Goal: Transaction & Acquisition: Download file/media

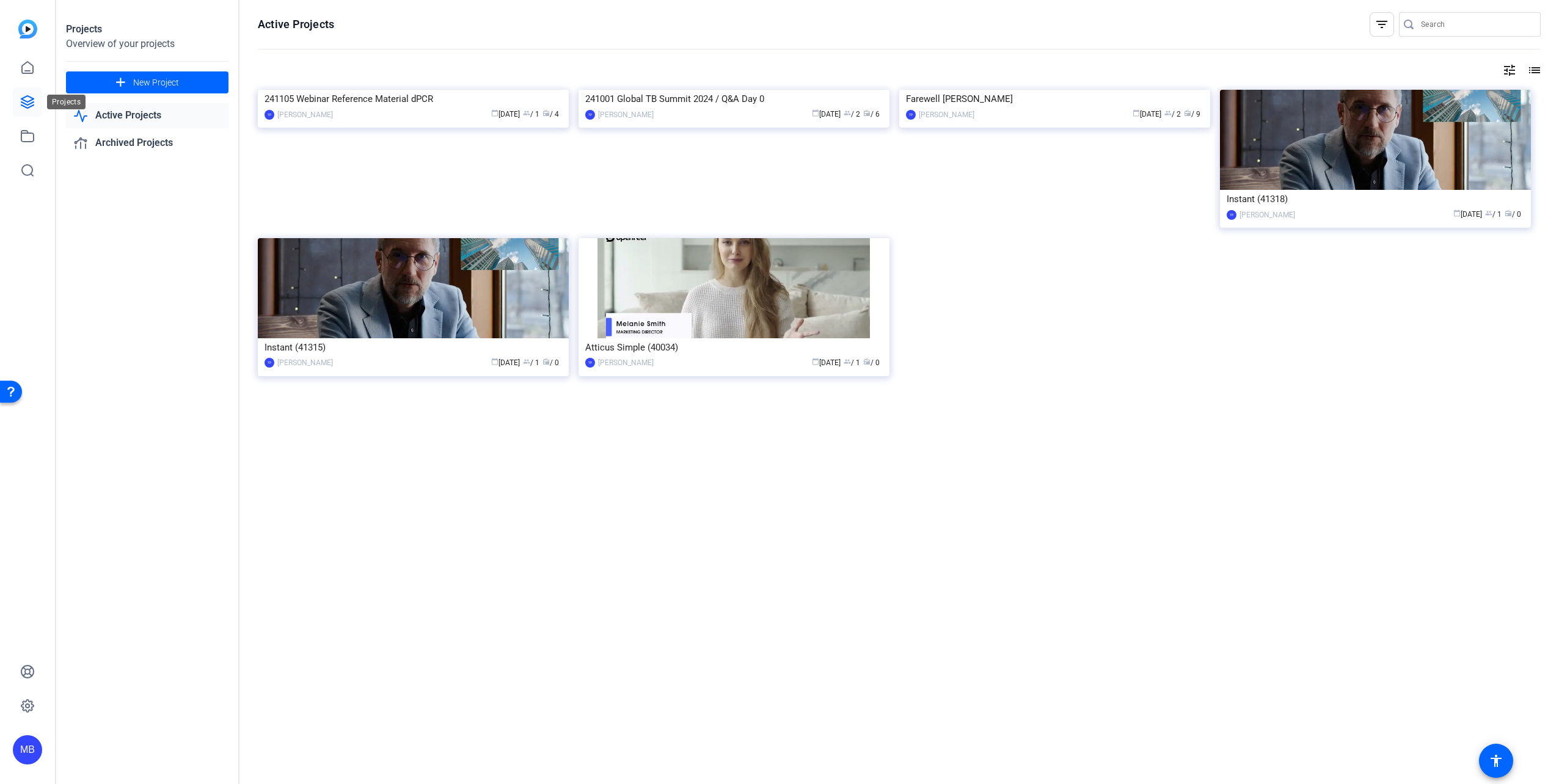
click at [21, 105] on icon at bounding box center [27, 102] width 12 height 12
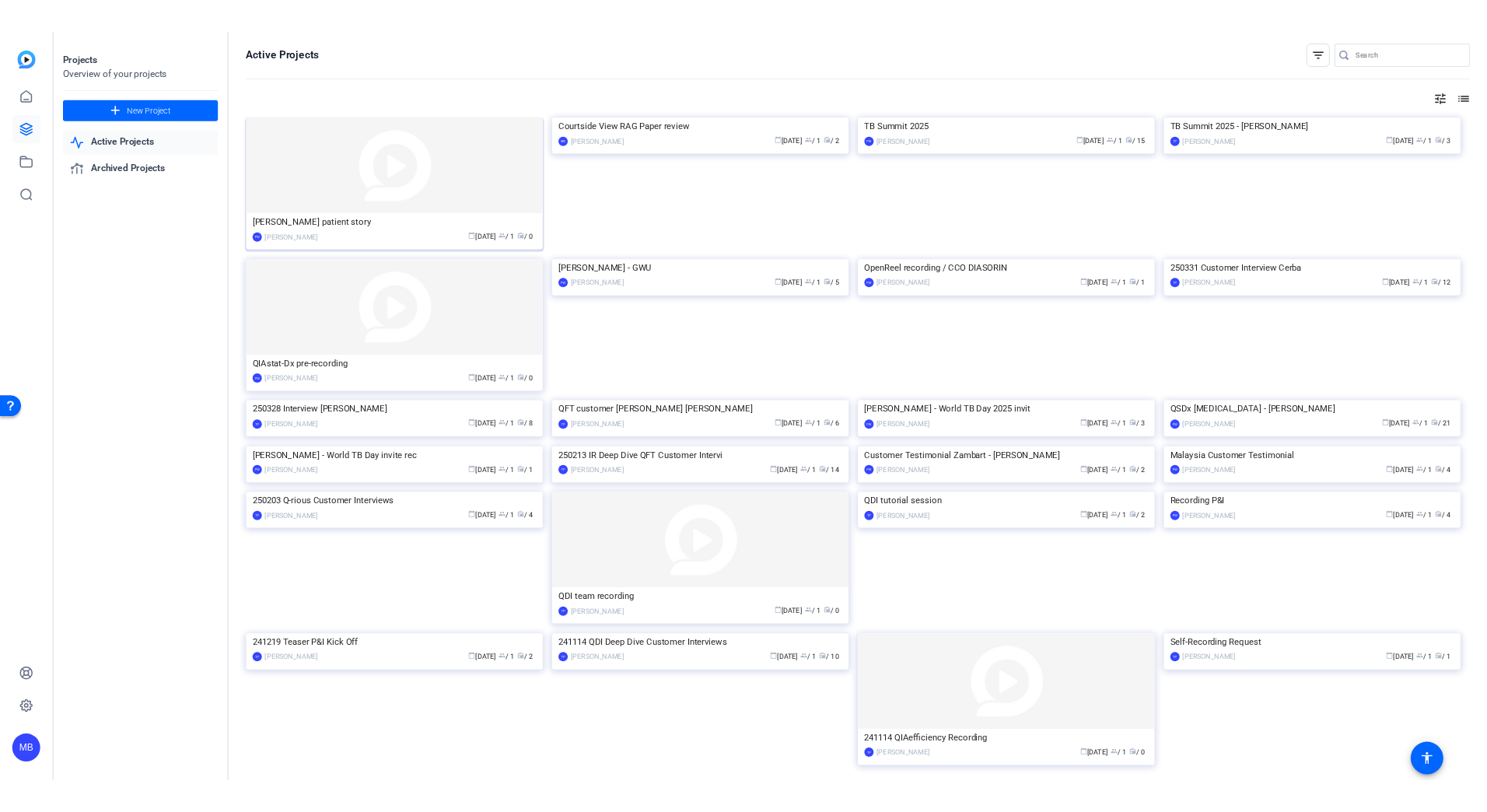
scroll to position [324, 0]
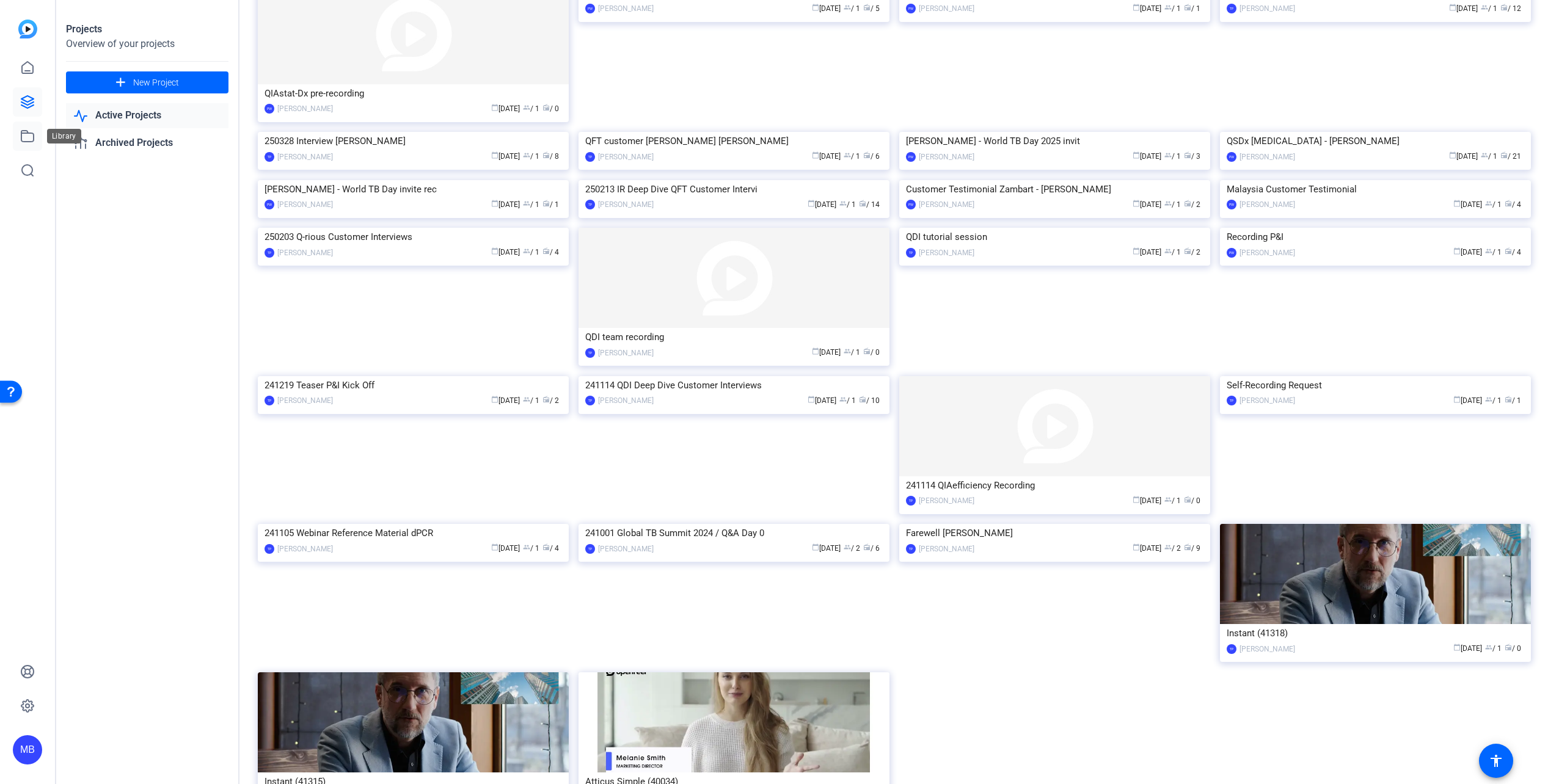
click at [32, 136] on icon at bounding box center [27, 136] width 15 height 15
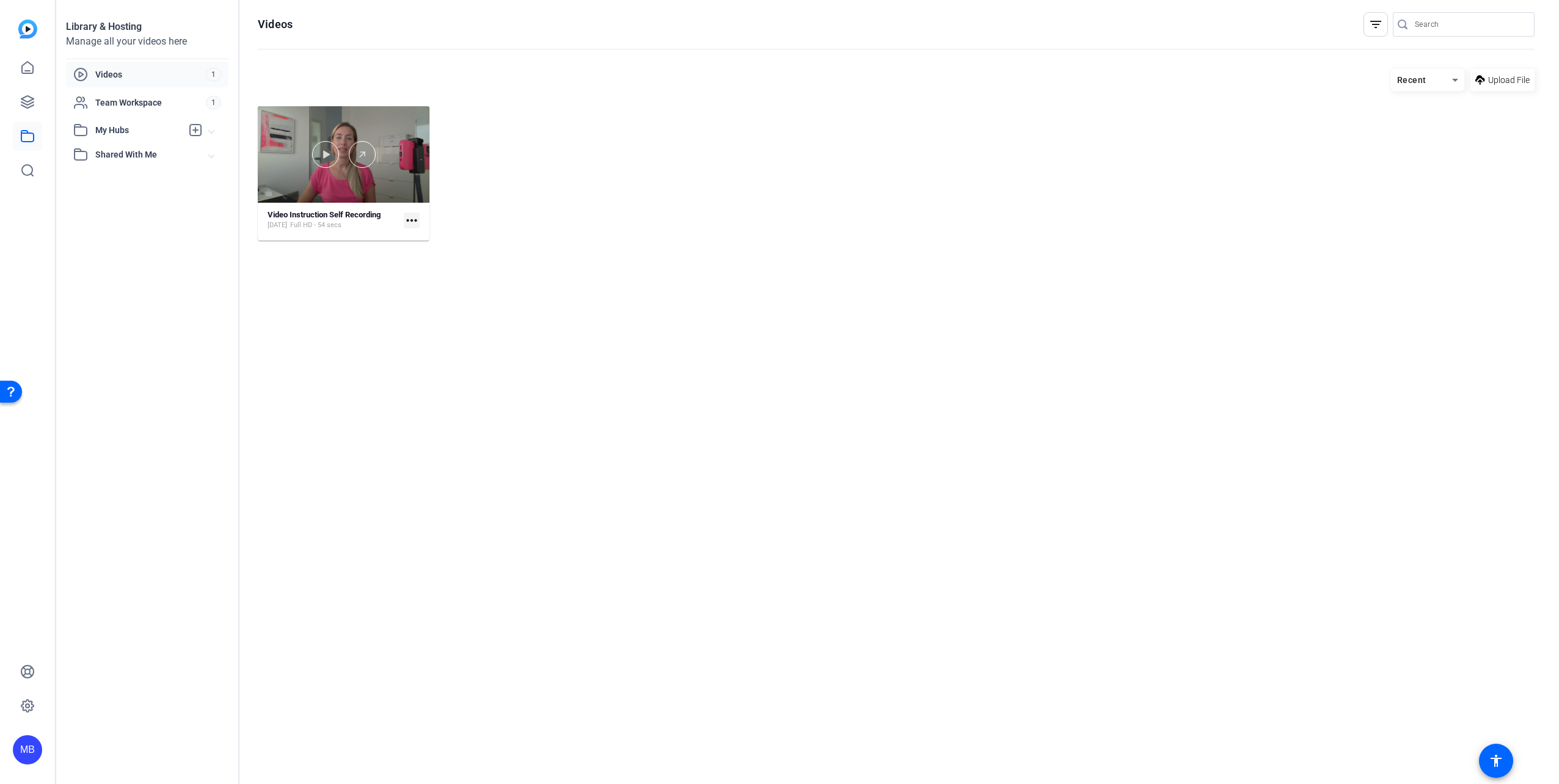
click at [320, 192] on div at bounding box center [344, 154] width 172 height 97
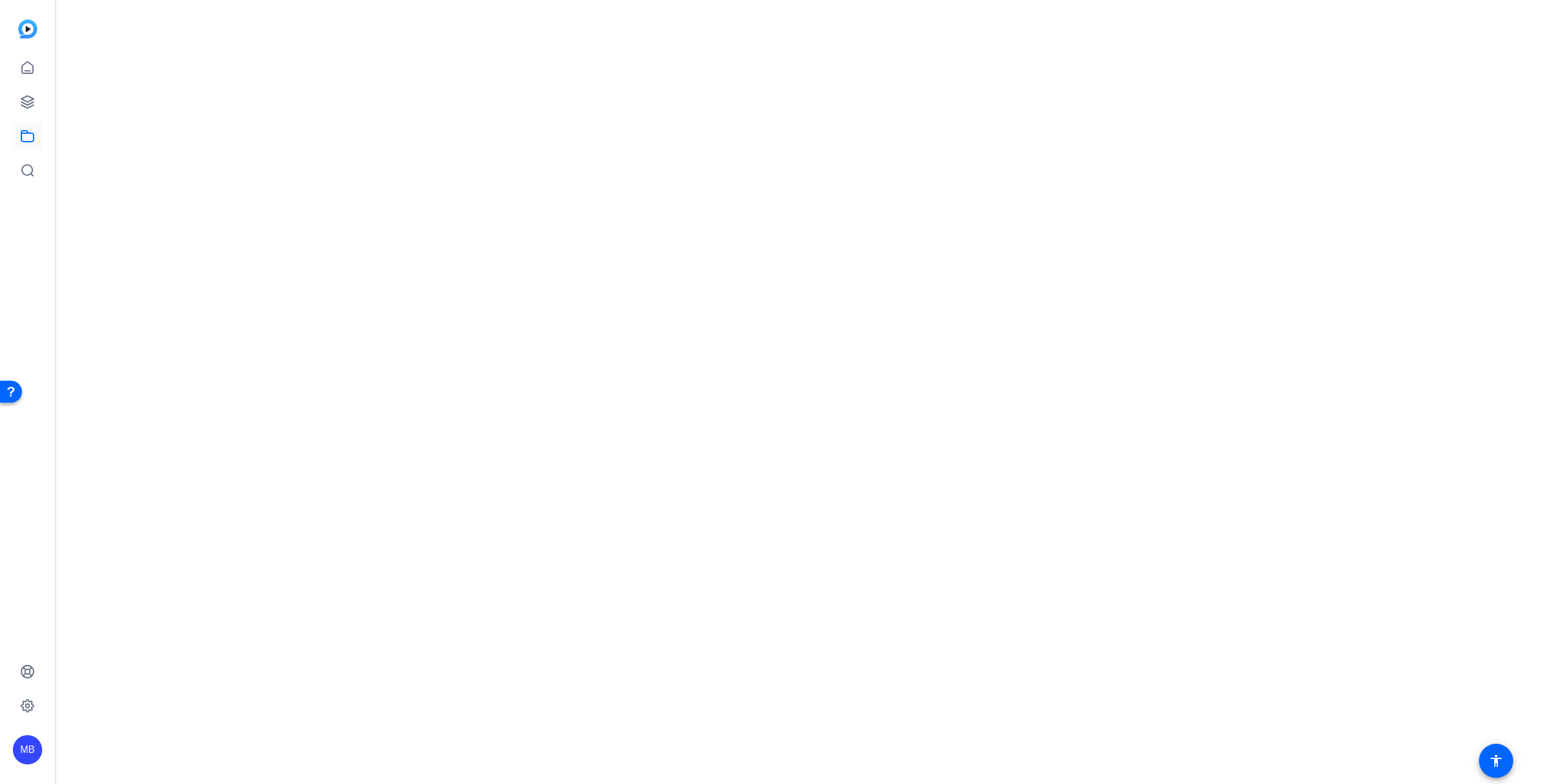
click at [320, 192] on mat-drawer-content at bounding box center [804, 392] width 1497 height 784
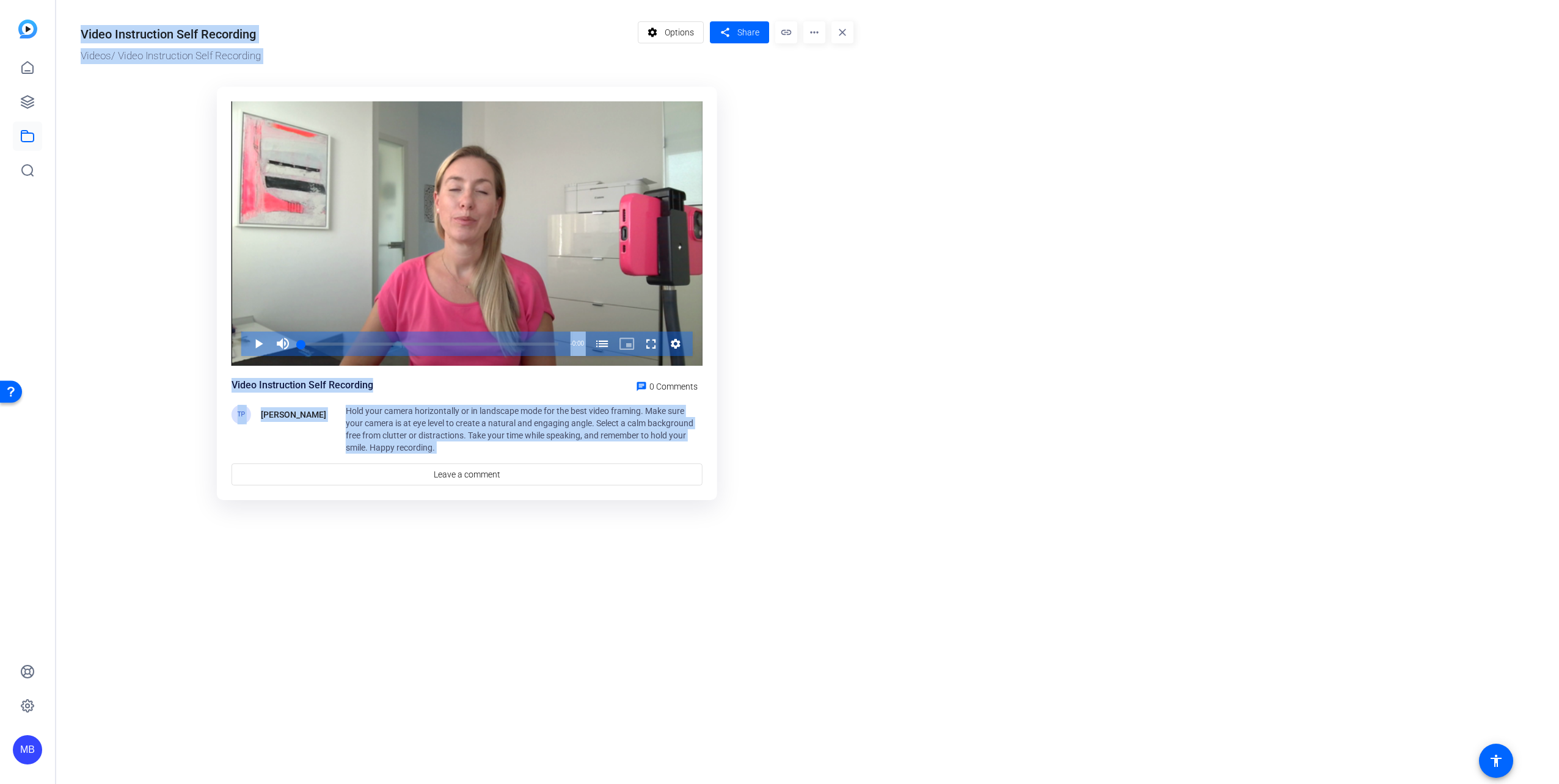
click at [1037, 126] on or-hosting-video-details "Video Instruction Self Recording Videos / Video Instruction Self Recording sett…" at bounding box center [804, 258] width 1497 height 516
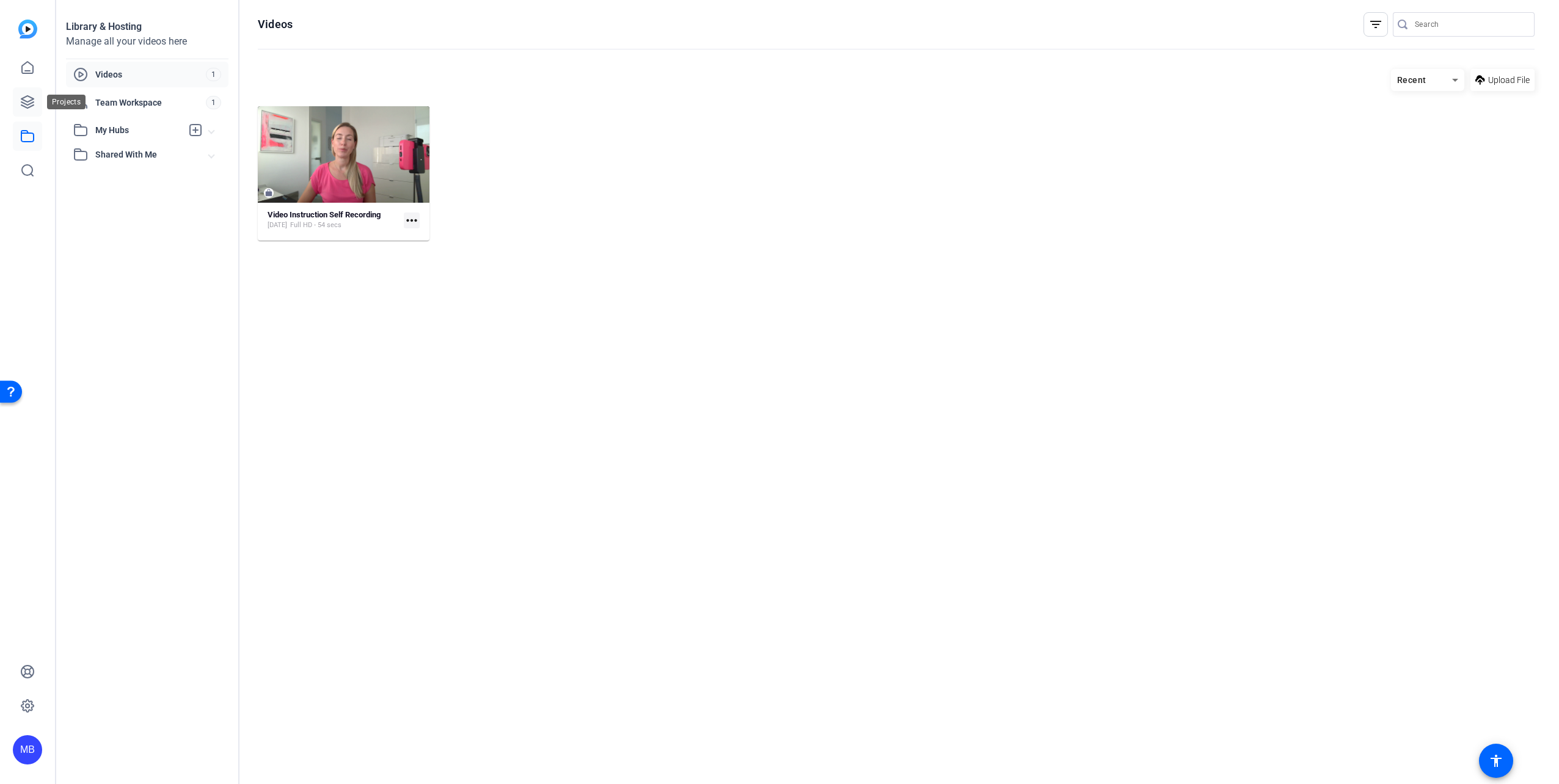
click at [29, 108] on icon at bounding box center [27, 102] width 12 height 12
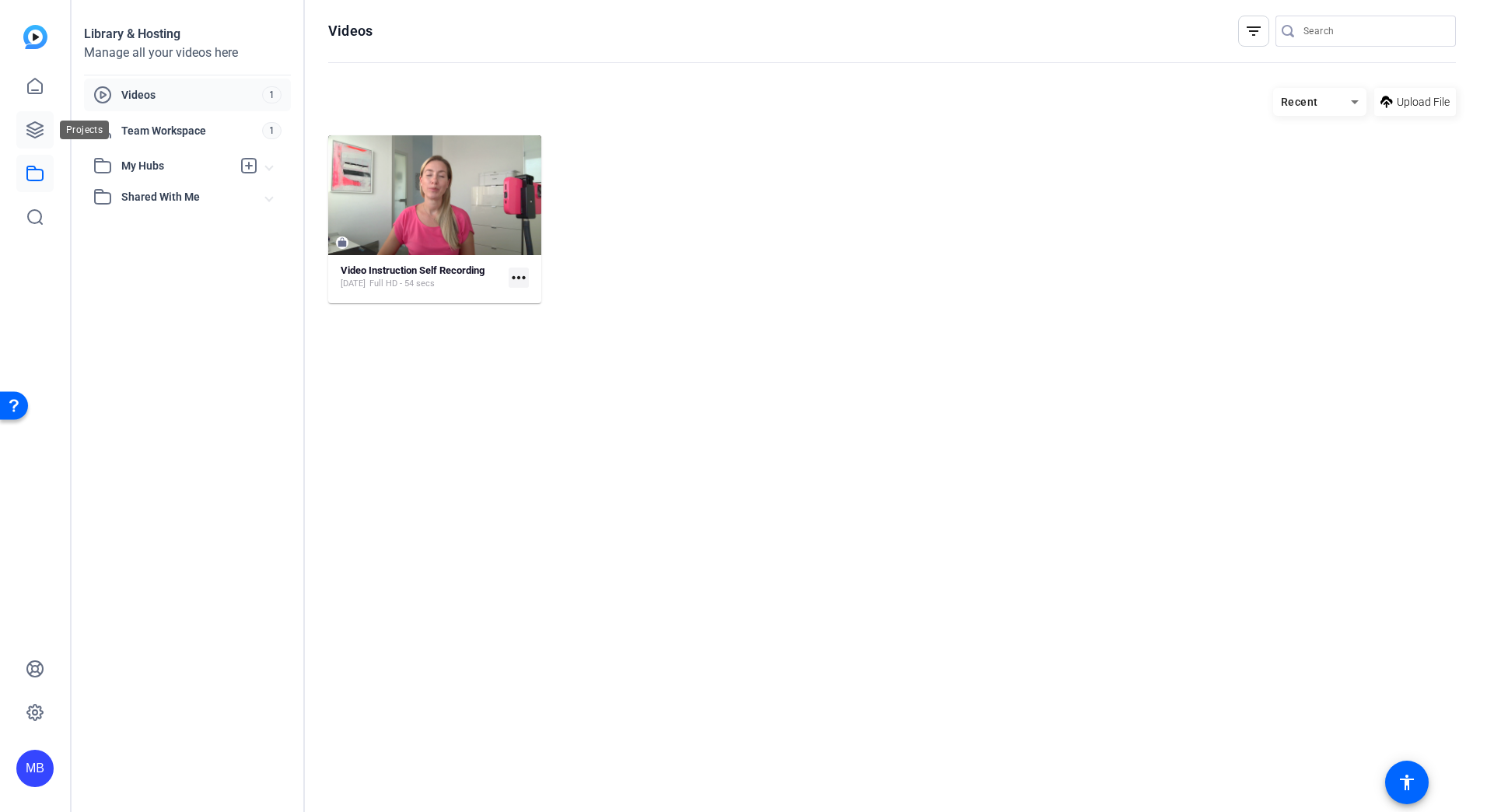
click at [31, 122] on icon at bounding box center [35, 130] width 19 height 19
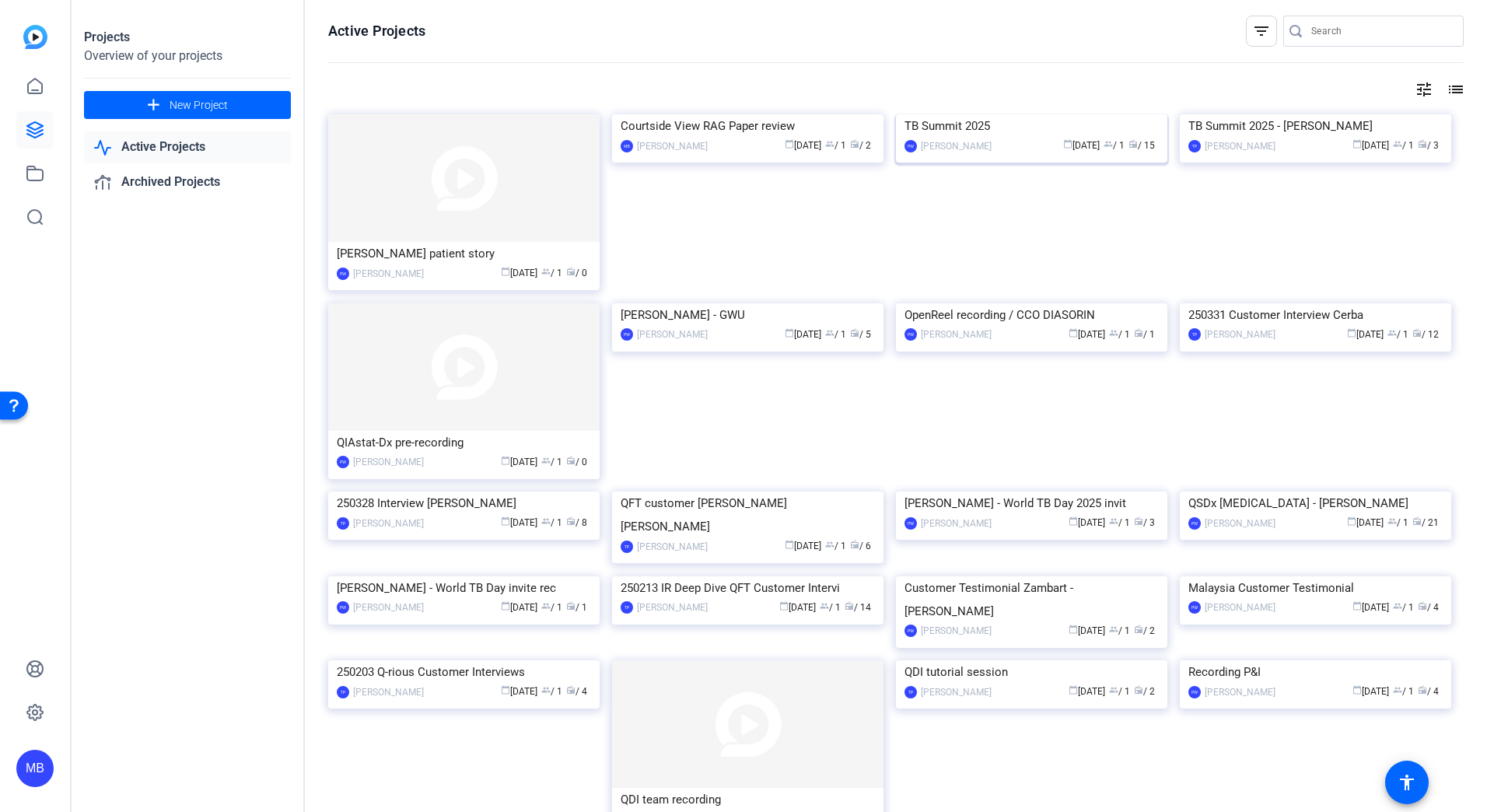
click at [1016, 114] on img at bounding box center [1032, 114] width 271 height 0
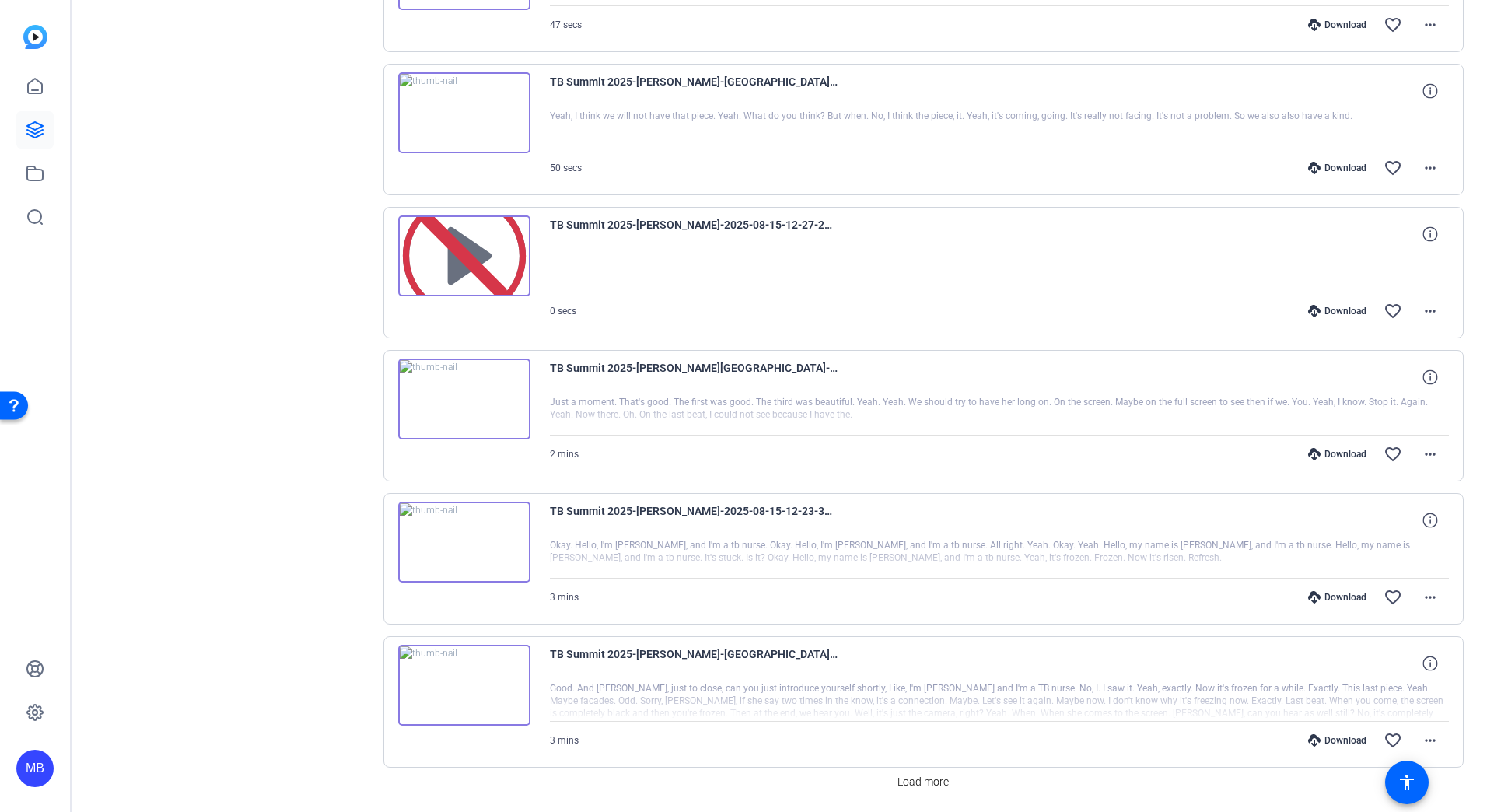
scroll to position [908, 0]
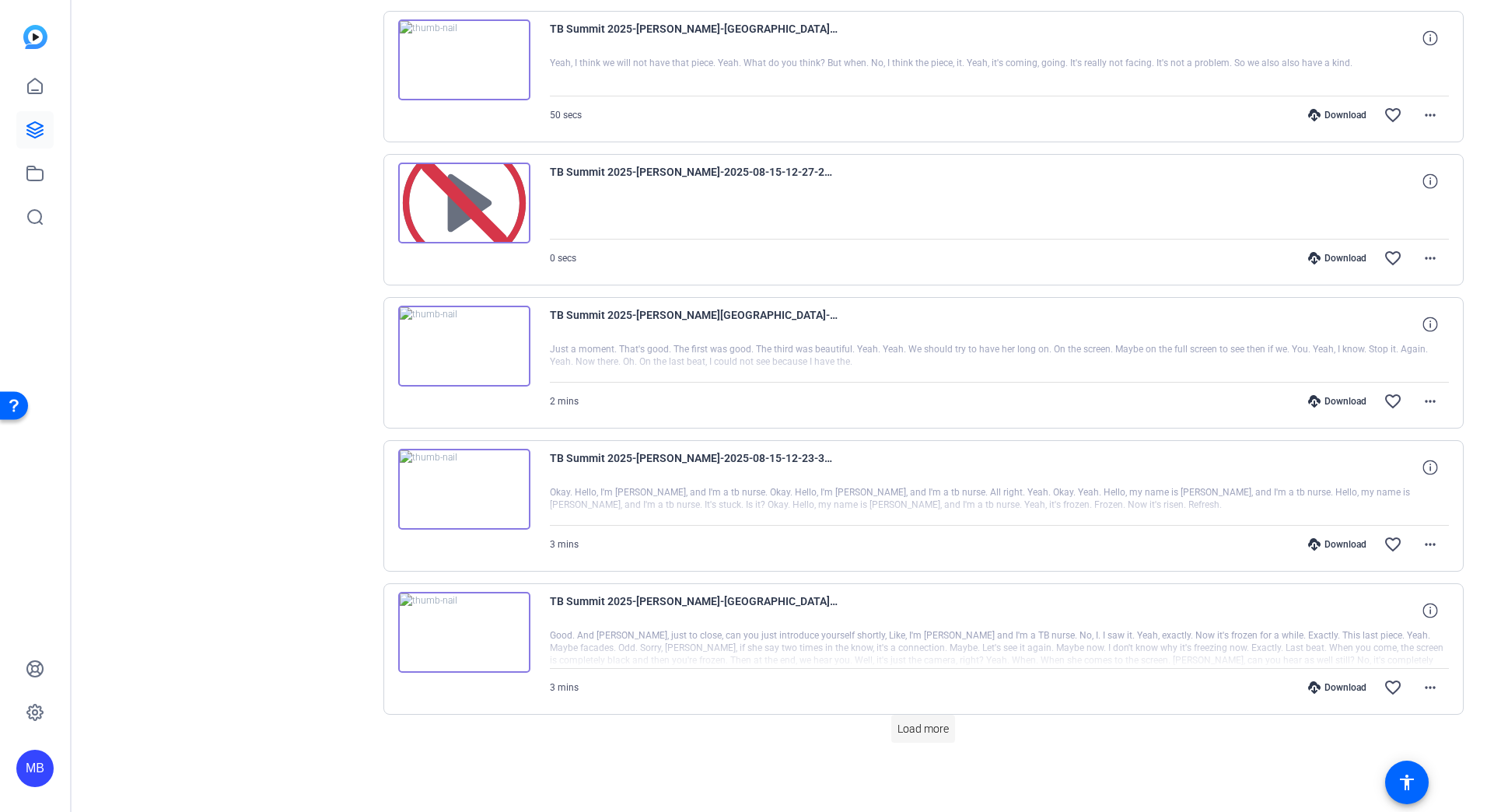
drag, startPoint x: 934, startPoint y: 699, endPoint x: 933, endPoint y: 717, distance: 18.0
click at [934, 702] on div "Download favorite_border more_horiz" at bounding box center [1134, 687] width 630 height 37
click at [926, 733] on span "Load more" at bounding box center [923, 729] width 52 height 17
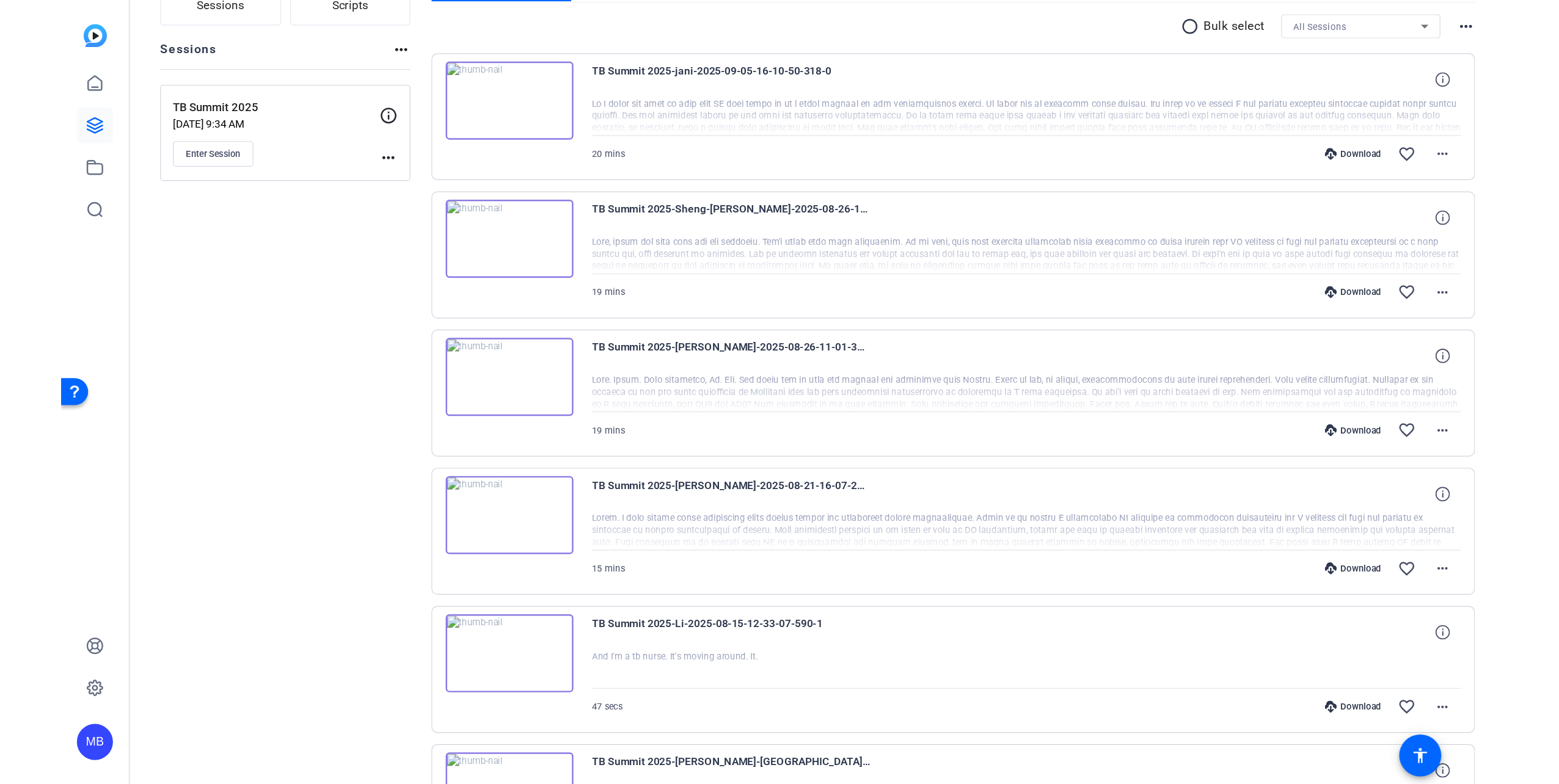
scroll to position [0, 0]
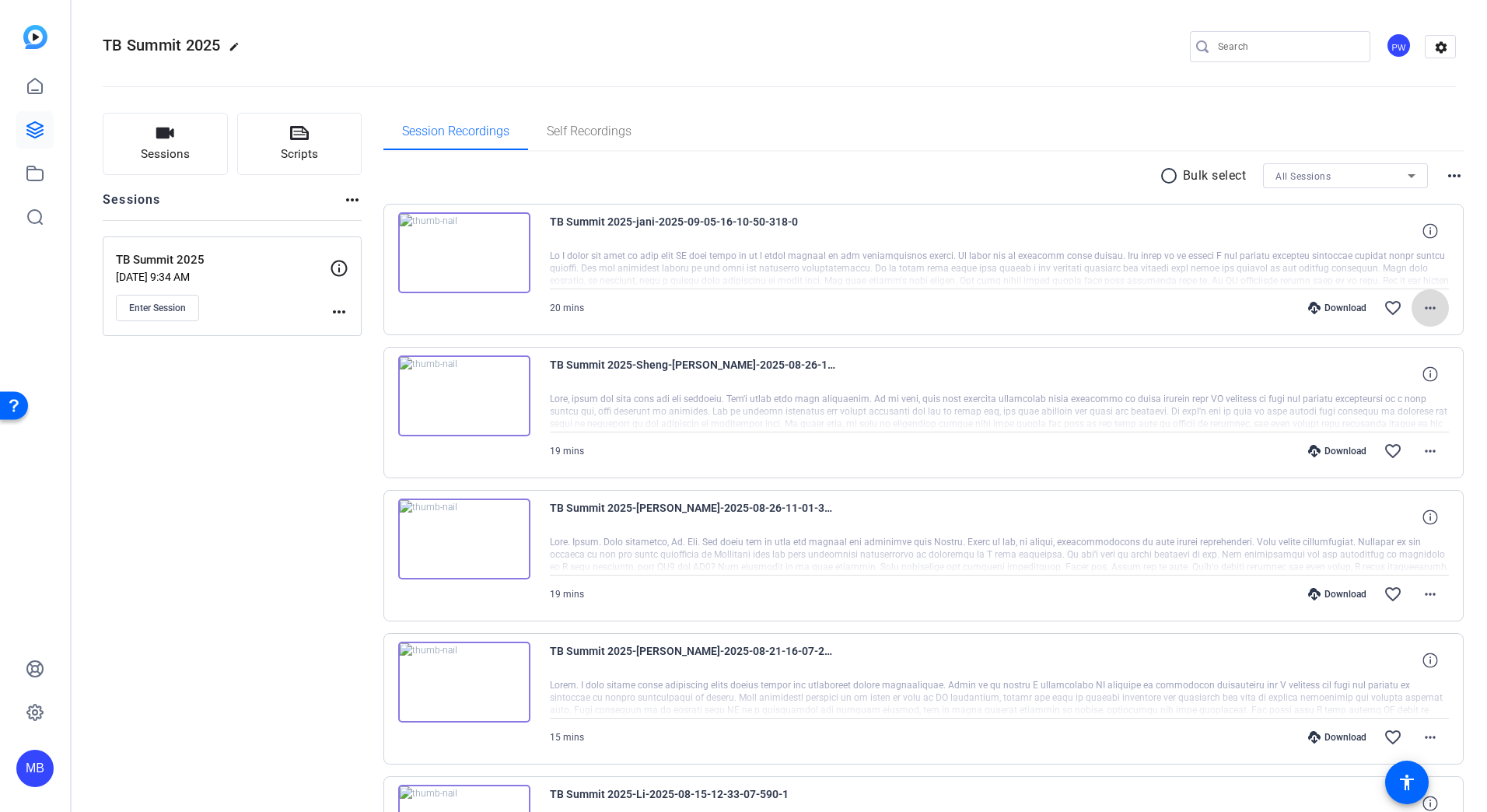
click at [1421, 307] on mat-icon "more_horiz" at bounding box center [1431, 308] width 19 height 19
click at [1383, 381] on span "Download MP4" at bounding box center [1382, 380] width 94 height 19
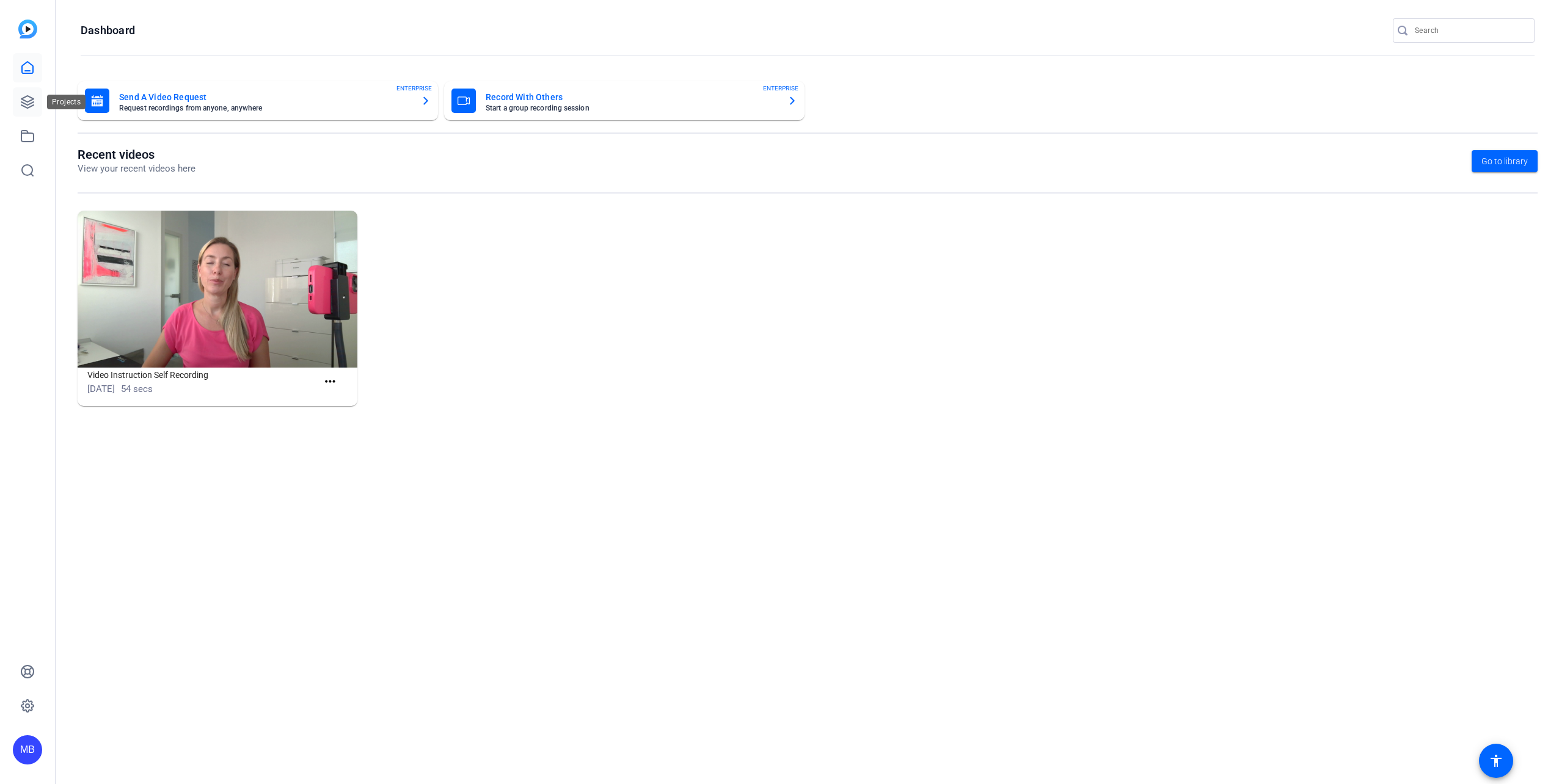
click at [41, 106] on link at bounding box center [27, 102] width 29 height 29
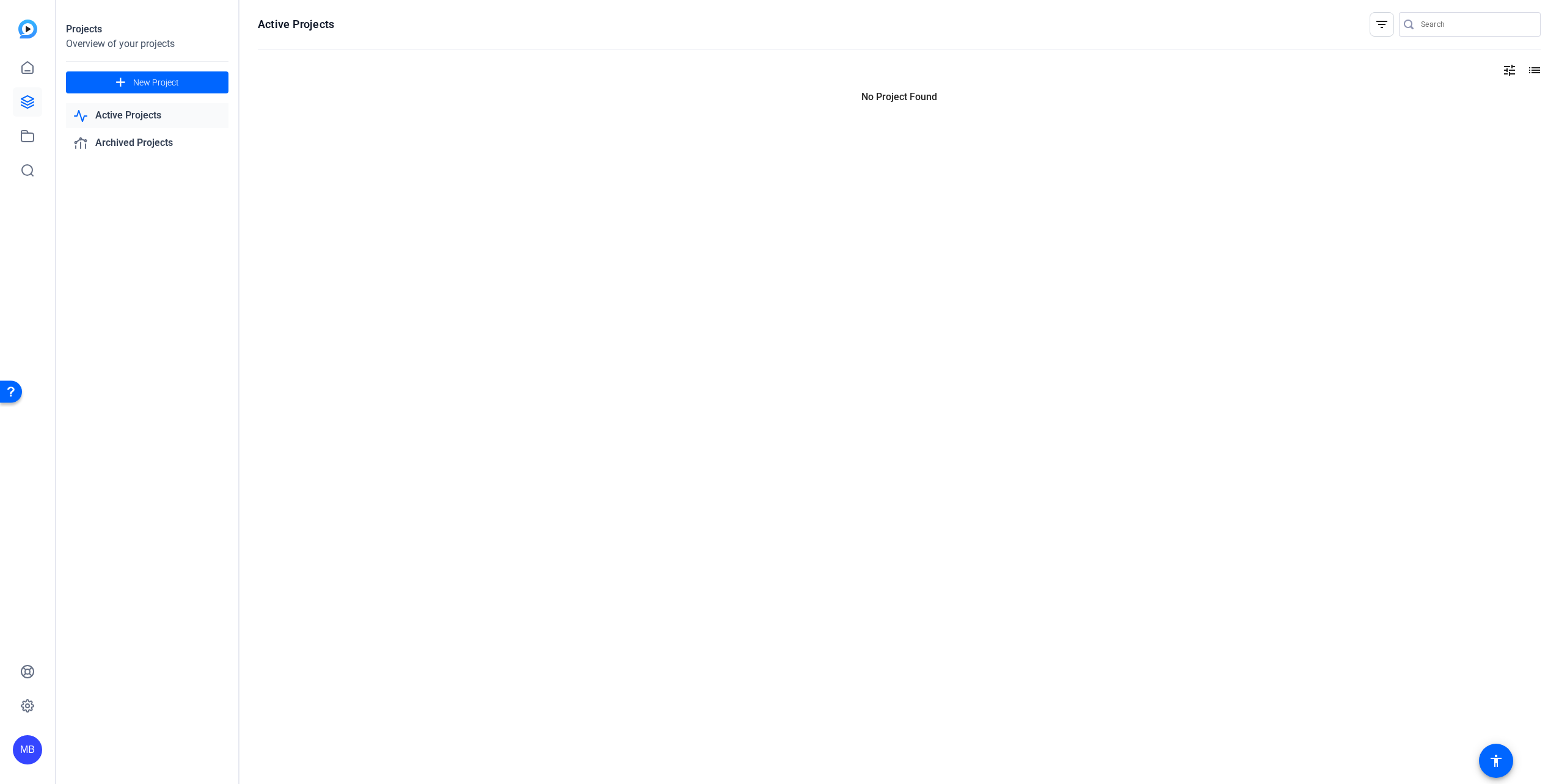
click at [28, 105] on icon at bounding box center [27, 102] width 15 height 15
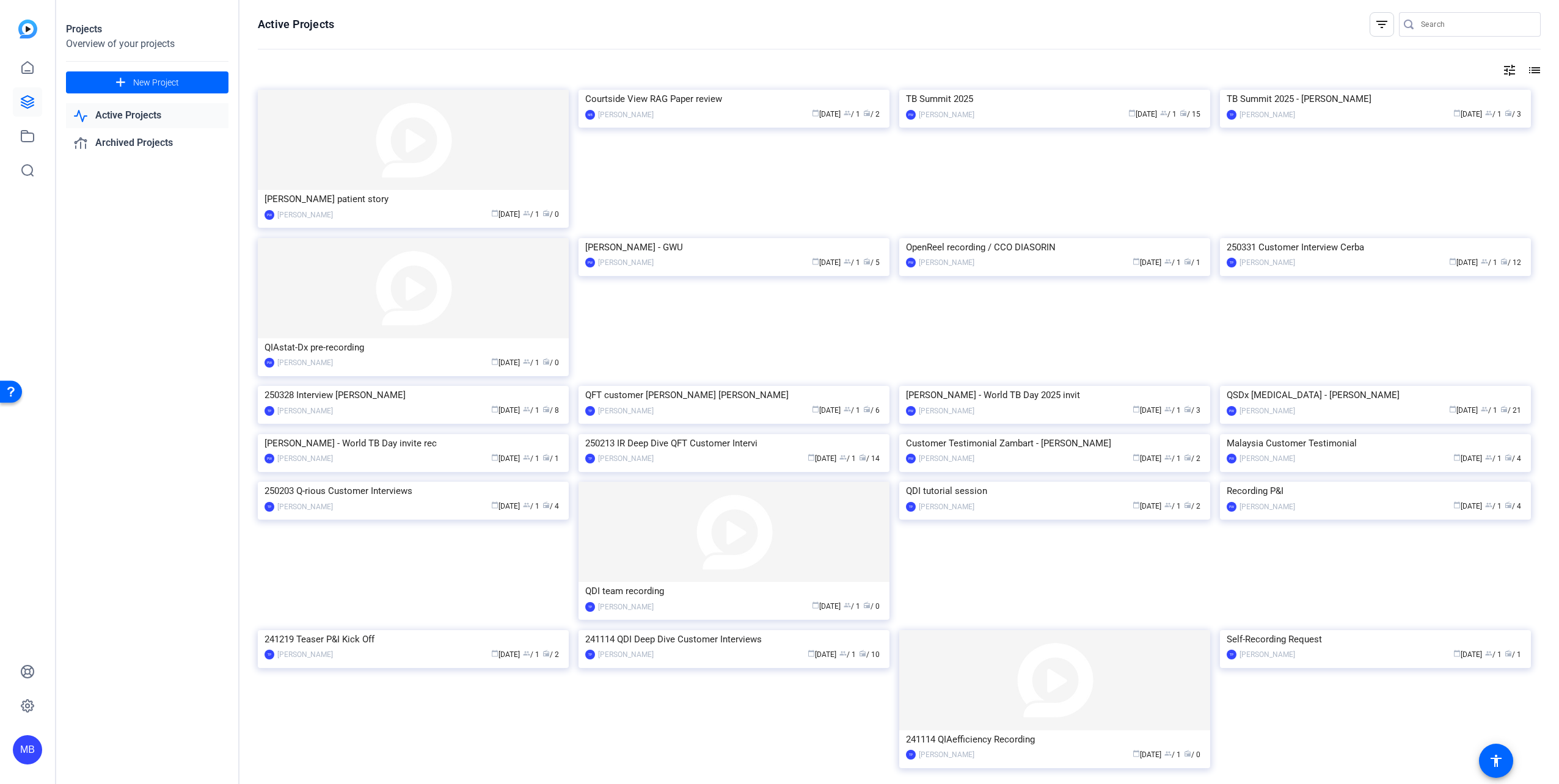
click at [1034, 90] on img at bounding box center [1054, 90] width 311 height 0
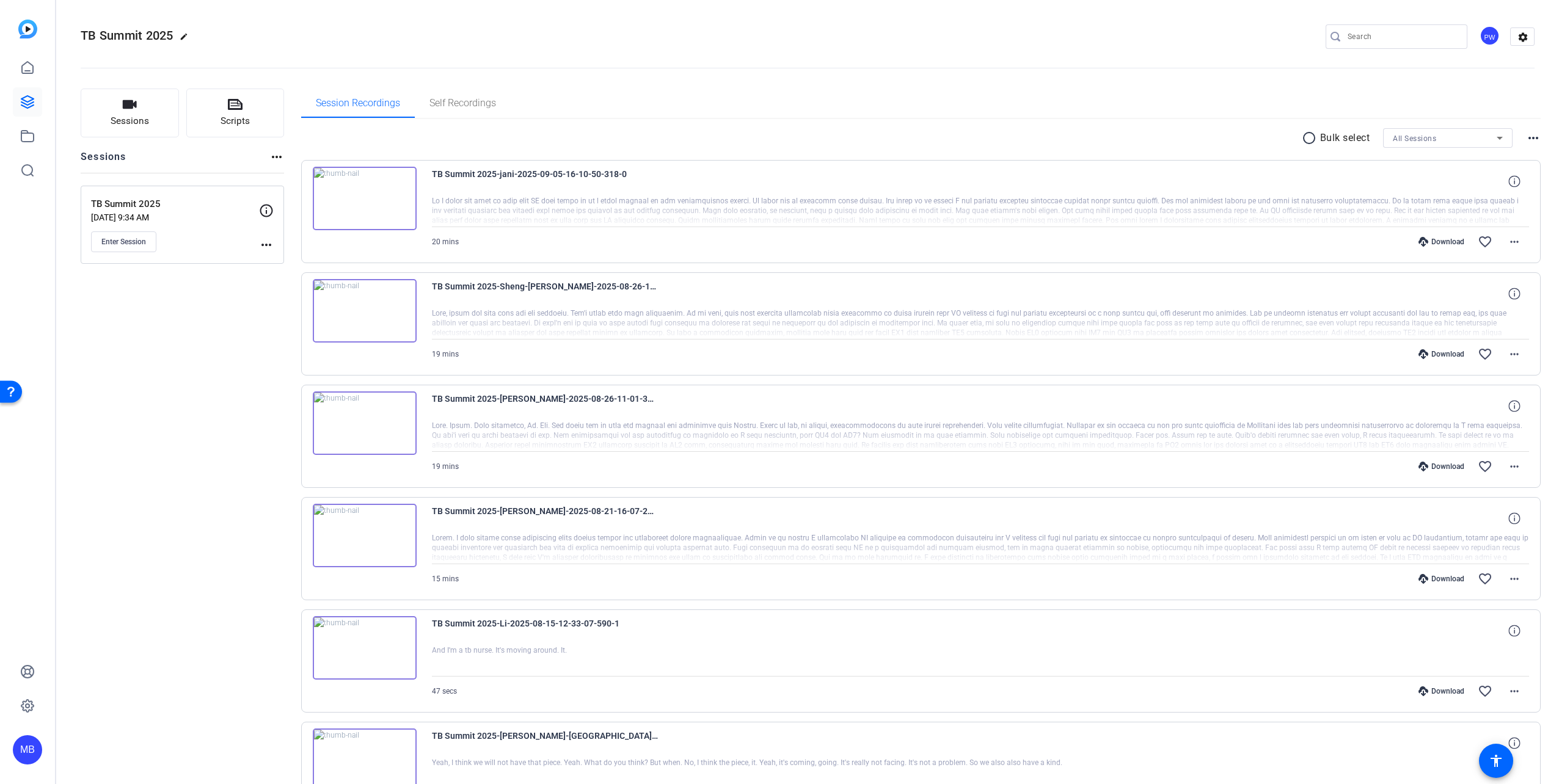
click at [236, 346] on div "Sessions Scripts Sessions more_horiz TB Summit 2025 Sep 08, 2025 @ 9:34 AM Ente…" at bounding box center [182, 712] width 204 height 1247
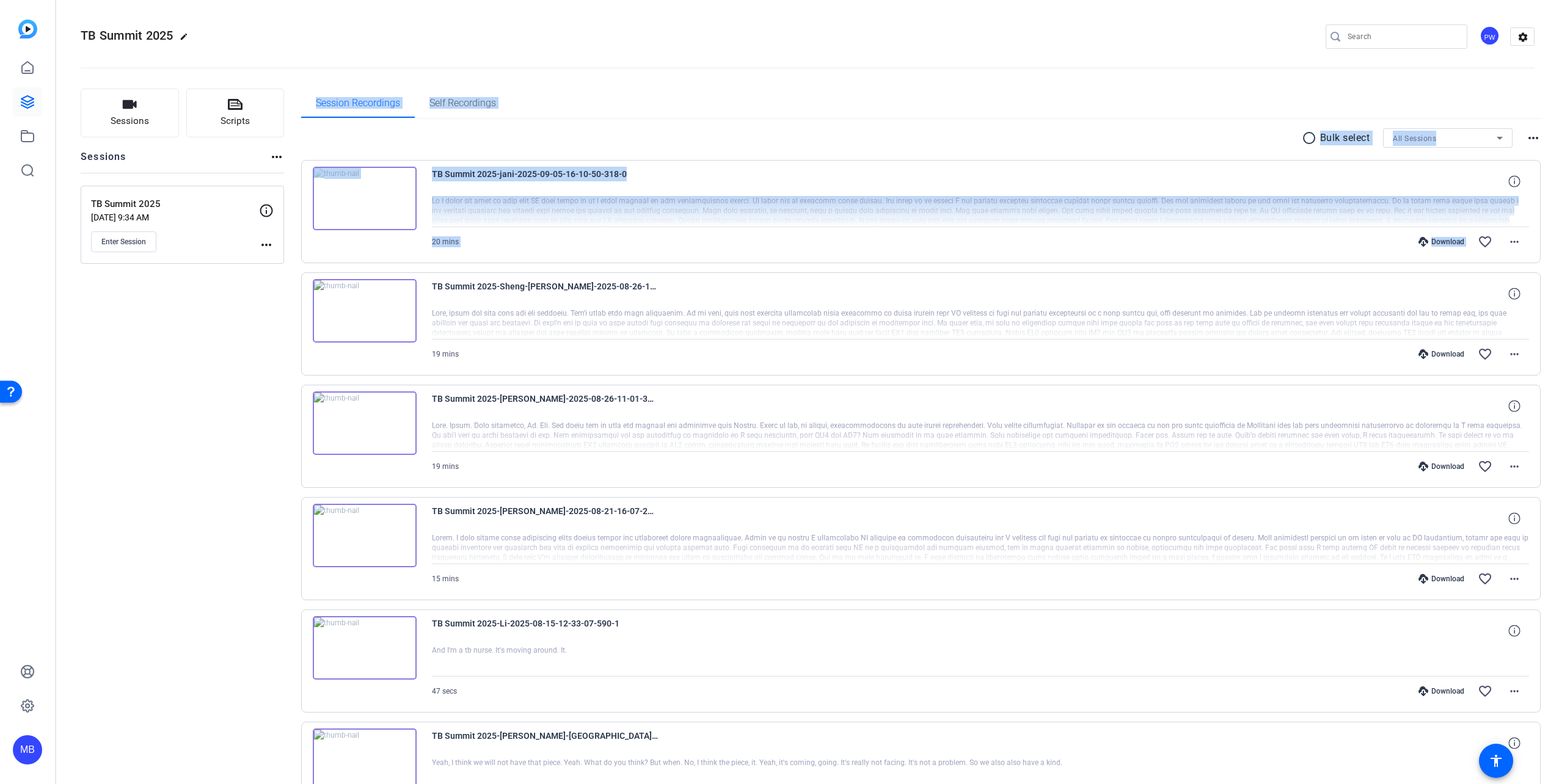
drag, startPoint x: 293, startPoint y: 331, endPoint x: 267, endPoint y: 397, distance: 70.9
click at [267, 394] on div "Sessions Scripts Sessions more_horiz TB Summit 2025 Sep 08, 2025 @ 9:34 AM Ente…" at bounding box center [808, 712] width 1503 height 1277
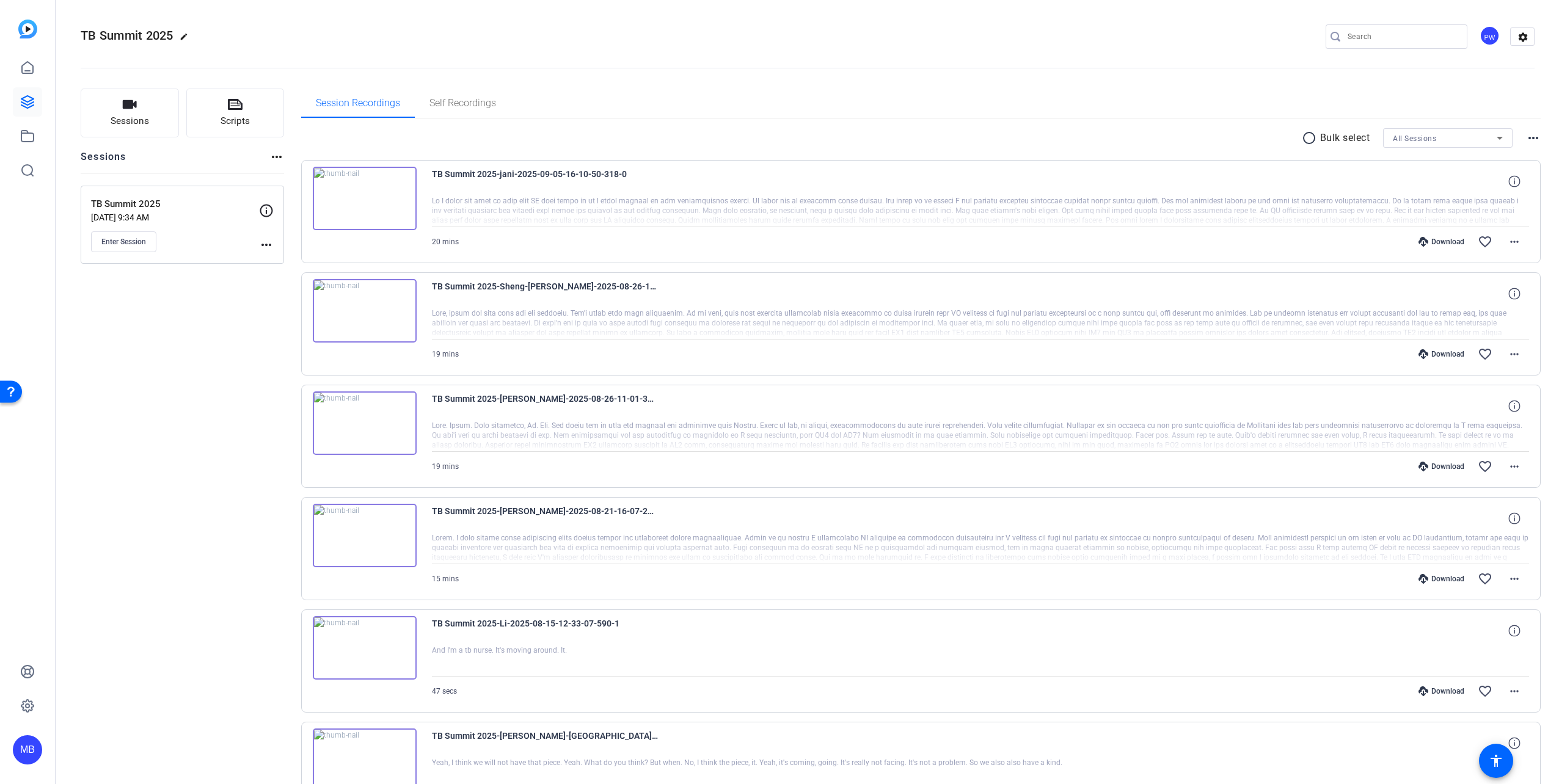
click at [267, 400] on div "Sessions Scripts Sessions more_horiz TB Summit 2025 Sep 08, 2025 @ 9:34 AM Ente…" at bounding box center [182, 712] width 204 height 1247
click at [254, 438] on div "Sessions Scripts Sessions more_horiz TB Summit 2025 Sep 08, 2025 @ 9:34 AM Ente…" at bounding box center [182, 712] width 204 height 1247
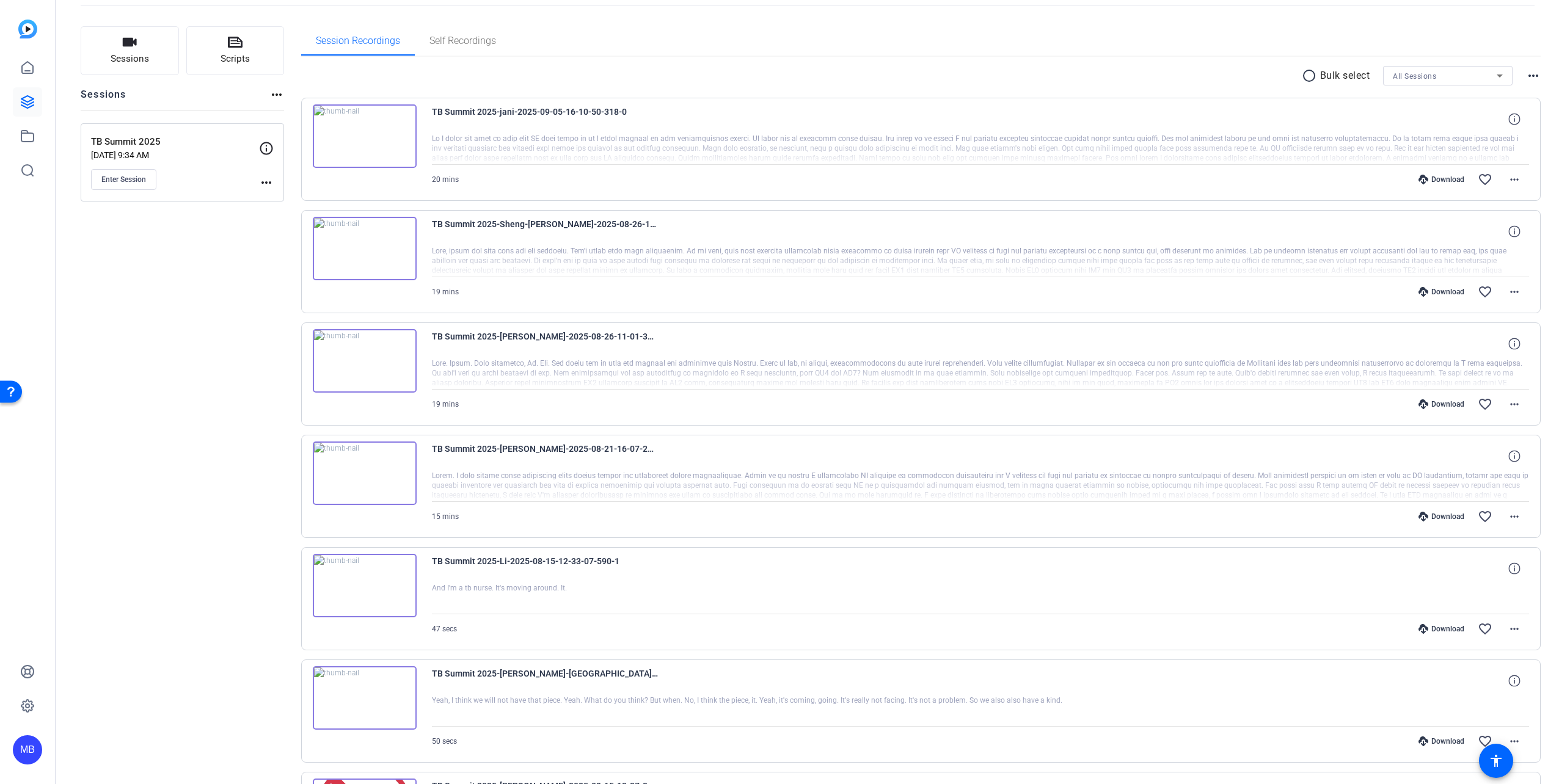
scroll to position [305, 0]
